Goal: Task Accomplishment & Management: Complete application form

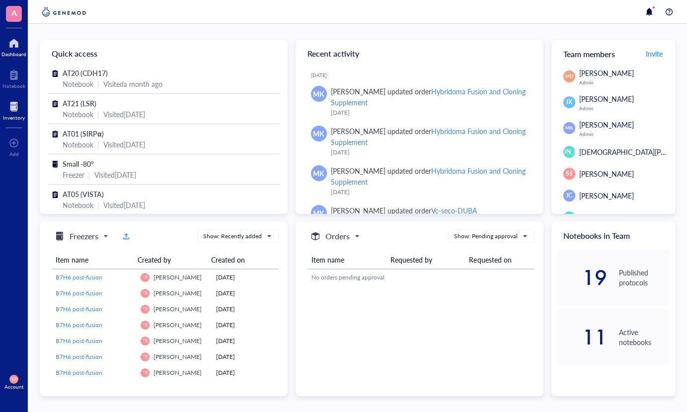
click at [5, 119] on div "Inventory" at bounding box center [14, 118] width 22 height 6
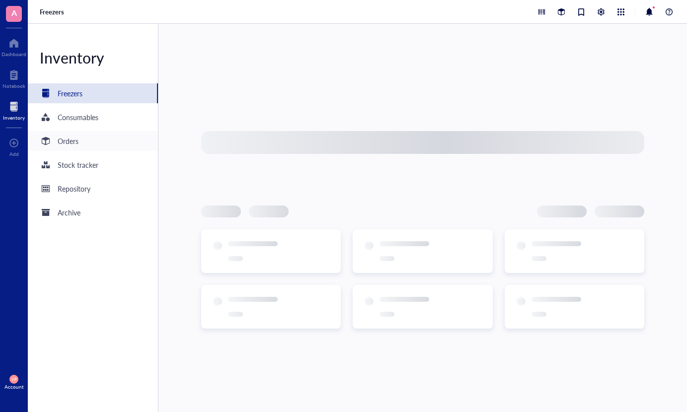
click at [65, 144] on div "Orders" at bounding box center [68, 141] width 21 height 11
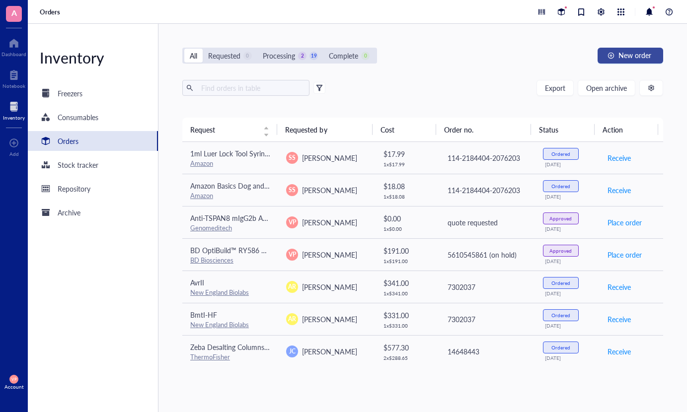
click at [625, 57] on span "New order" at bounding box center [635, 55] width 33 height 8
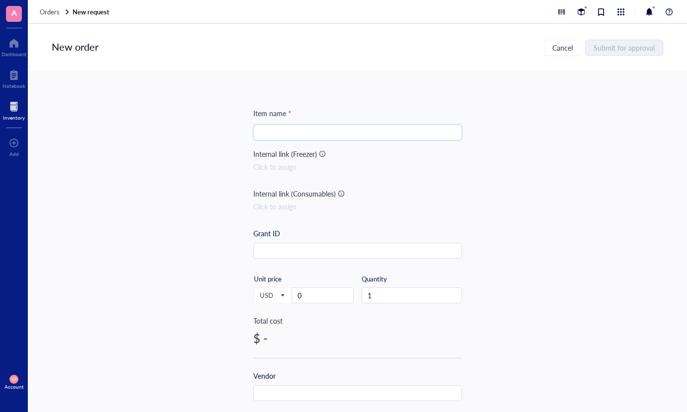
click at [279, 130] on input "search" at bounding box center [357, 132] width 197 height 15
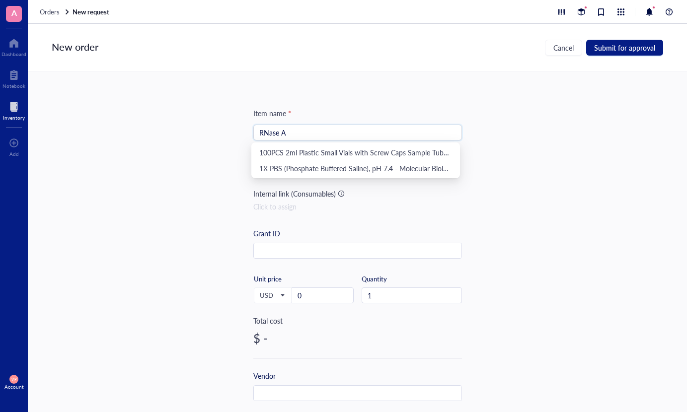
type input "RNase A"
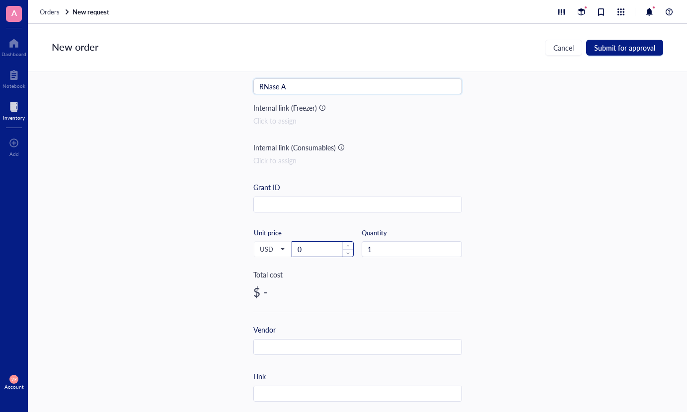
scroll to position [149, 0]
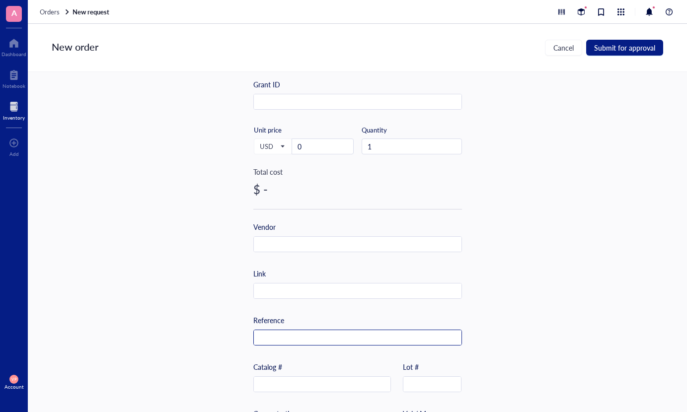
paste input "R1253"
type input "R1253"
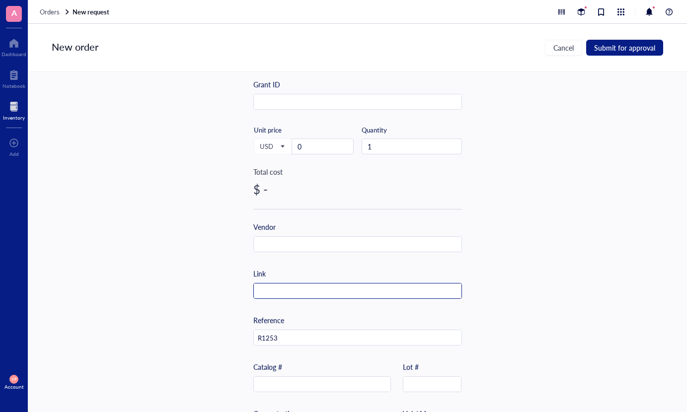
paste input "[URL][DOMAIN_NAME]"
type input "[URL][DOMAIN_NAME]"
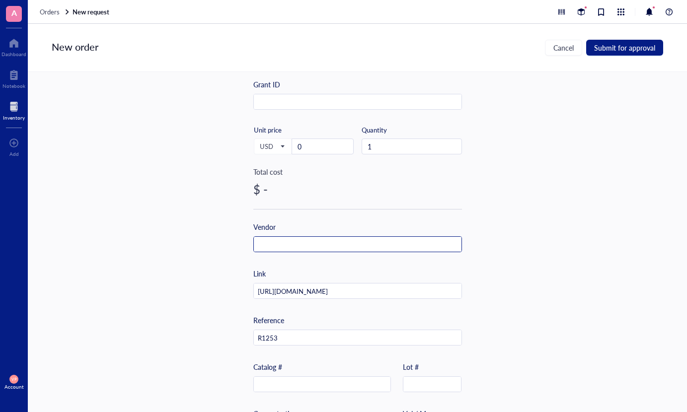
click at [294, 247] on input "text" at bounding box center [358, 245] width 208 height 16
type input "Thermo [PERSON_NAME]"
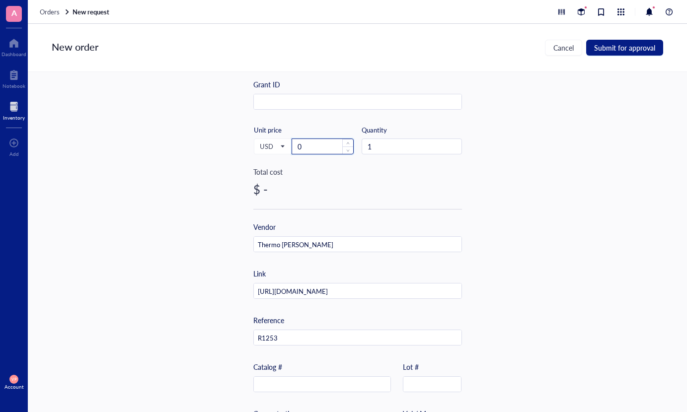
click at [311, 146] on input "0" at bounding box center [322, 146] width 61 height 15
type input "46.65"
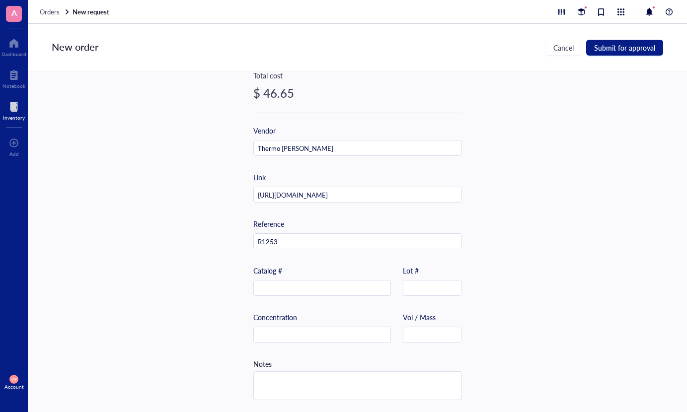
scroll to position [249, 0]
drag, startPoint x: 283, startPoint y: 242, endPoint x: 251, endPoint y: 240, distance: 32.4
click at [253, 240] on div "R1253" at bounding box center [357, 242] width 209 height 16
click at [292, 286] on input "text" at bounding box center [322, 289] width 137 height 16
paste input "R1253"
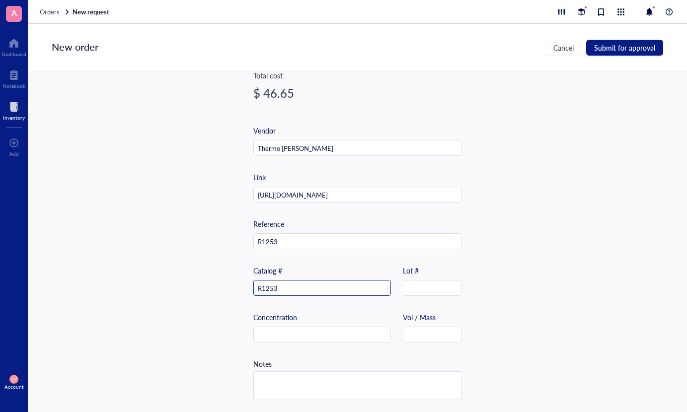
type input "R1253"
click at [454, 208] on div "Item name * RNase A Internal link (Freezer) Click to assign Internal link (Cons…" at bounding box center [357, 137] width 209 height 550
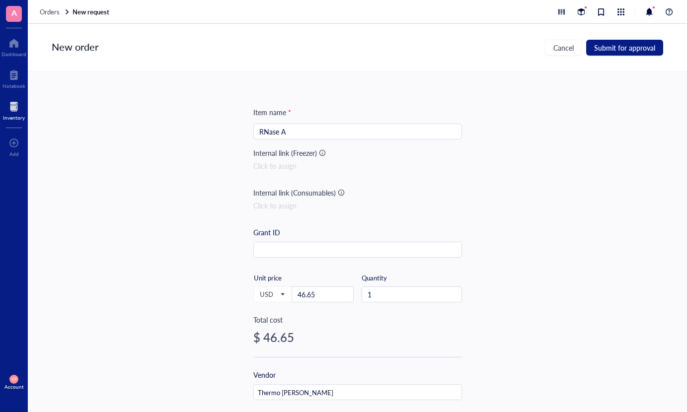
scroll to position [0, 0]
click at [632, 45] on span "Submit for approval" at bounding box center [624, 48] width 61 height 8
